Goal: Transaction & Acquisition: Book appointment/travel/reservation

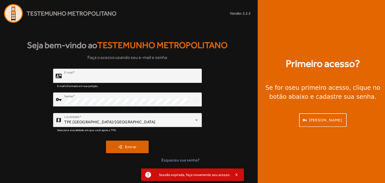
type input "**********"
click at [132, 142] on span "submit" at bounding box center [127, 147] width 42 height 12
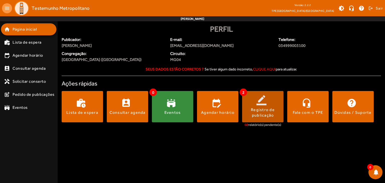
click at [259, 104] on span at bounding box center [262, 107] width 41 height 12
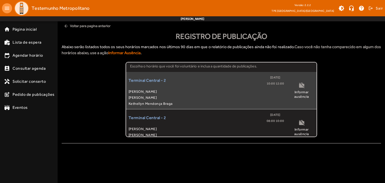
click at [231, 86] on div "Terminal Central - 2 [DATE] 10:00 12:00 [PERSON_NAME] [PERSON_NAME]" at bounding box center [205, 90] width 155 height 32
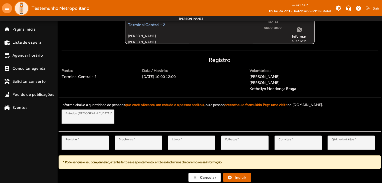
scroll to position [93, 0]
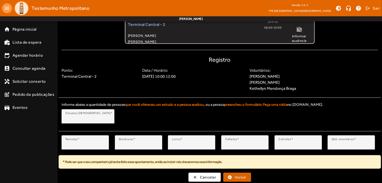
click at [242, 178] on span "Incluir" at bounding box center [241, 177] width 12 height 6
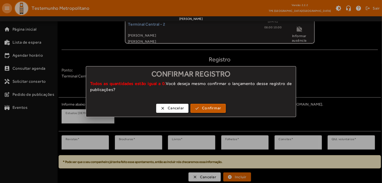
click at [219, 109] on span "Confirmar" at bounding box center [211, 108] width 19 height 6
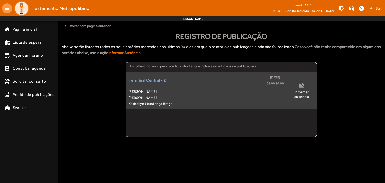
click at [210, 89] on span "[PERSON_NAME]" at bounding box center [205, 91] width 155 height 6
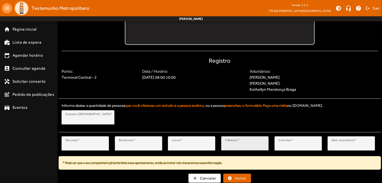
scroll to position [93, 0]
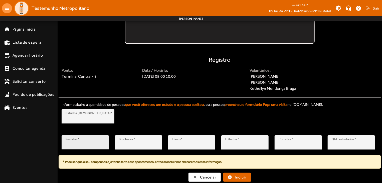
click at [88, 143] on input "*" at bounding box center [85, 145] width 39 height 6
click at [104, 145] on input "*" at bounding box center [85, 145] width 39 height 6
type input "*"
click at [103, 142] on input "*" at bounding box center [85, 145] width 39 height 6
click at [241, 176] on span "Incluir" at bounding box center [241, 177] width 12 height 6
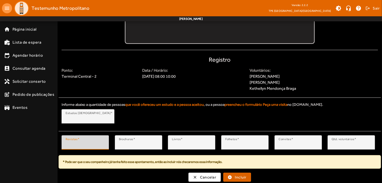
scroll to position [0, 0]
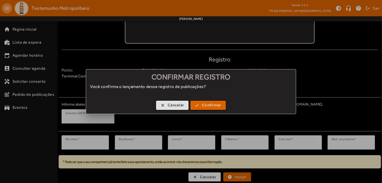
click at [218, 105] on span "Confirmar" at bounding box center [211, 105] width 19 height 6
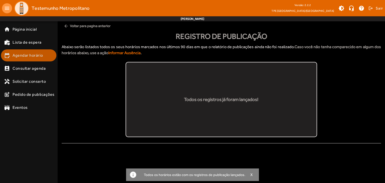
click at [32, 55] on span "Agendar horário" at bounding box center [28, 55] width 31 height 6
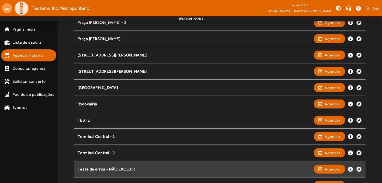
scroll to position [175, 0]
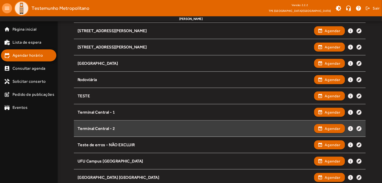
click at [113, 129] on div "Terminal Central - 2" at bounding box center [195, 128] width 234 height 5
click at [330, 129] on span "Agendar" at bounding box center [333, 128] width 16 height 6
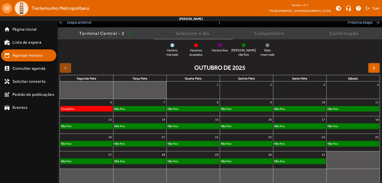
scroll to position [39, 0]
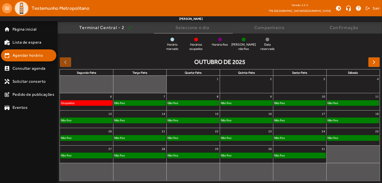
click at [152, 101] on div "Não fixo" at bounding box center [140, 102] width 52 height 5
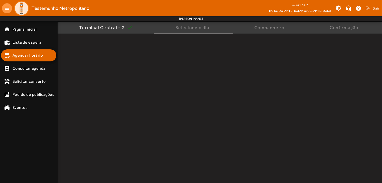
scroll to position [0, 0]
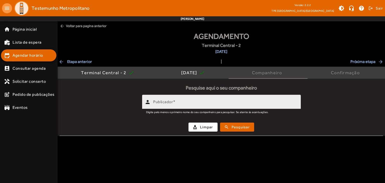
click at [183, 105] on input "Publicador" at bounding box center [225, 104] width 144 height 6
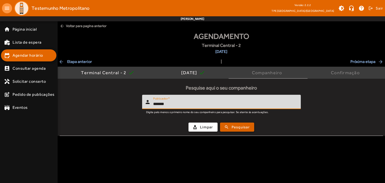
type input "*******"
click at [245, 125] on span "Pesquisar" at bounding box center [240, 127] width 18 height 6
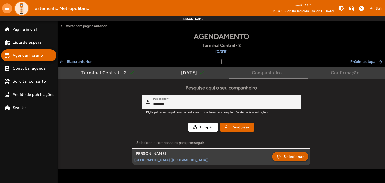
click at [289, 158] on span "Selecionar" at bounding box center [294, 157] width 20 height 6
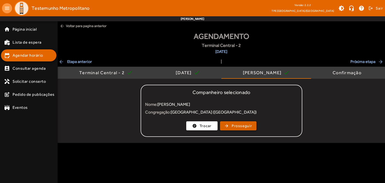
click at [249, 126] on span "Prosseguir" at bounding box center [241, 126] width 20 height 6
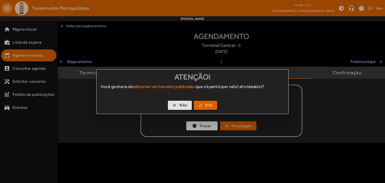
click at [208, 105] on span "Sim" at bounding box center [208, 105] width 7 height 6
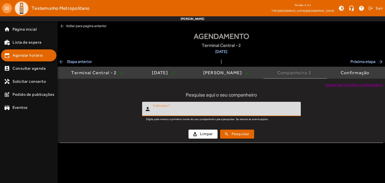
click at [211, 109] on input "Publicador" at bounding box center [225, 111] width 144 height 6
type input "*****"
click at [220, 129] on button "search Pesquisar" at bounding box center [237, 133] width 34 height 9
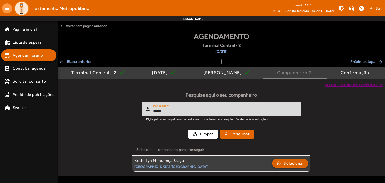
click at [295, 165] on span "Selecionar" at bounding box center [294, 163] width 20 height 6
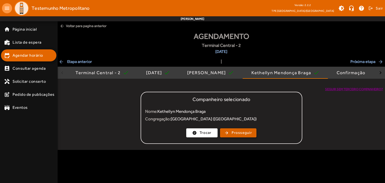
click at [239, 132] on span "Prosseguir" at bounding box center [241, 133] width 20 height 6
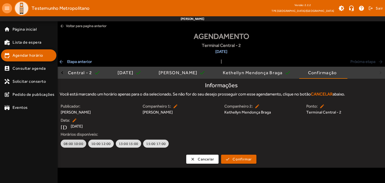
click at [66, 144] on span "08:00 10:00" at bounding box center [74, 143] width 20 height 5
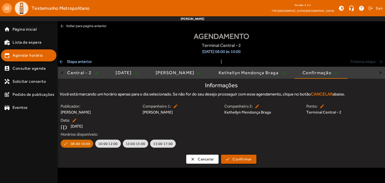
click at [240, 158] on span "Confirmar" at bounding box center [241, 159] width 19 height 6
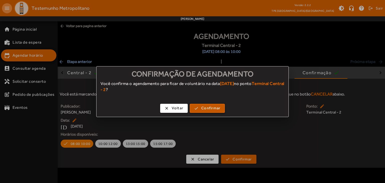
click at [212, 109] on span "Confirmar" at bounding box center [210, 108] width 19 height 6
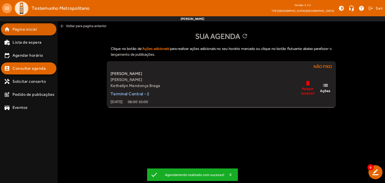
click at [23, 30] on span "Página inicial" at bounding box center [25, 29] width 24 height 6
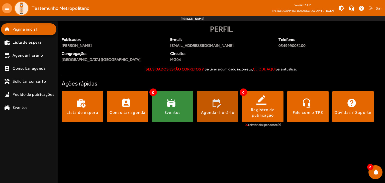
click at [223, 109] on span at bounding box center [217, 107] width 41 height 12
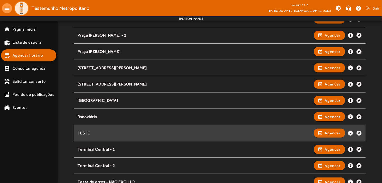
scroll to position [150, 0]
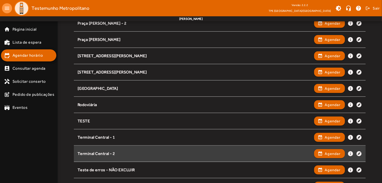
click at [105, 150] on div "Terminal Central - 2 event_available Agendar info explore" at bounding box center [220, 153] width 285 height 11
click at [330, 151] on span "Agendar" at bounding box center [333, 154] width 16 height 6
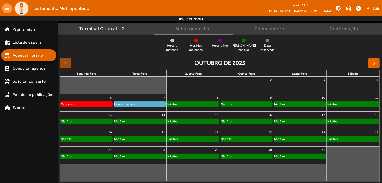
scroll to position [39, 0]
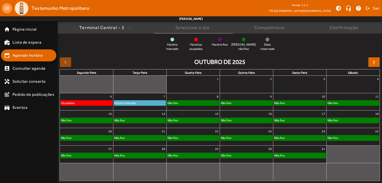
click at [132, 103] on div "Horário marcado" at bounding box center [125, 102] width 23 height 5
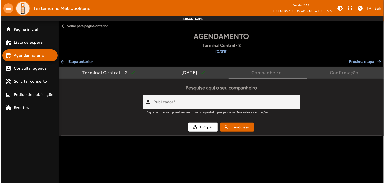
scroll to position [0, 0]
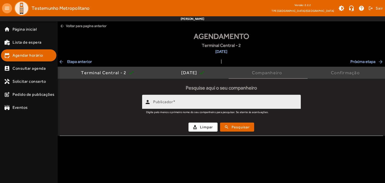
click at [187, 103] on input "Publicador" at bounding box center [225, 104] width 144 height 6
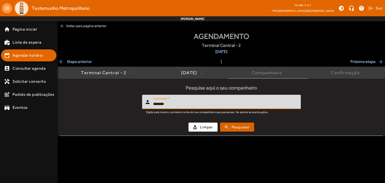
type input "*******"
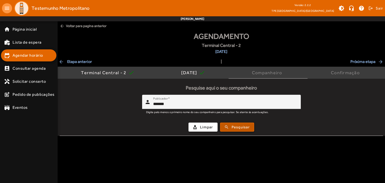
click at [236, 126] on span "Pesquisar" at bounding box center [240, 127] width 18 height 6
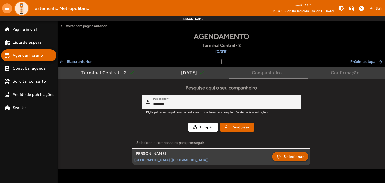
click at [288, 157] on span "Selecionar" at bounding box center [294, 157] width 20 height 6
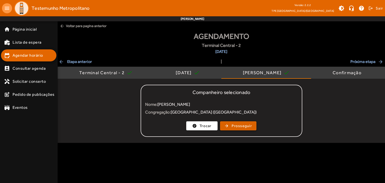
click at [235, 125] on span "Prosseguir" at bounding box center [241, 126] width 20 height 6
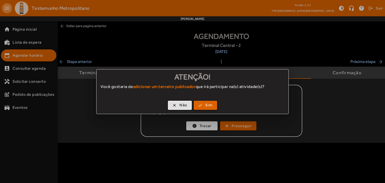
click at [208, 106] on span "Sim" at bounding box center [208, 105] width 7 height 6
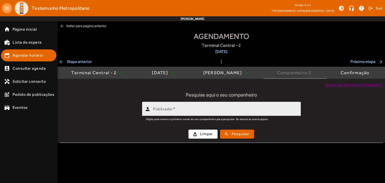
click at [182, 108] on input "Publicador" at bounding box center [225, 111] width 144 height 6
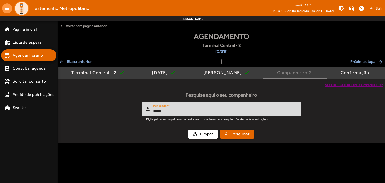
type input "*****"
click at [220, 129] on button "search Pesquisar" at bounding box center [237, 133] width 34 height 9
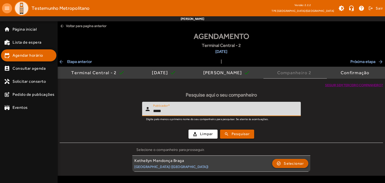
click at [292, 161] on span "Selecionar" at bounding box center [294, 163] width 20 height 6
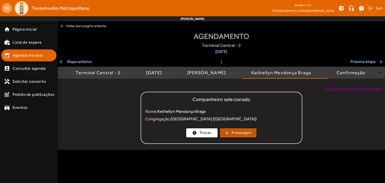
click at [238, 132] on span "Prosseguir" at bounding box center [241, 133] width 20 height 6
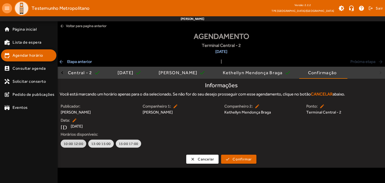
click at [71, 145] on span "10:00 12:00" at bounding box center [74, 143] width 20 height 5
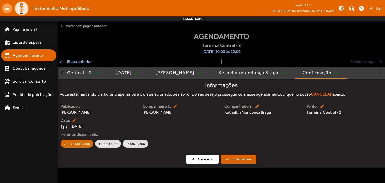
click at [244, 162] on span "submit" at bounding box center [238, 159] width 34 height 12
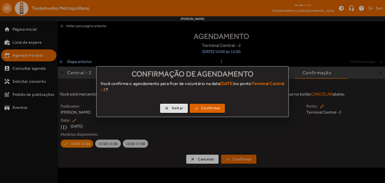
click at [204, 107] on span "Confirmar" at bounding box center [210, 108] width 19 height 6
